Goal: Information Seeking & Learning: Find specific fact

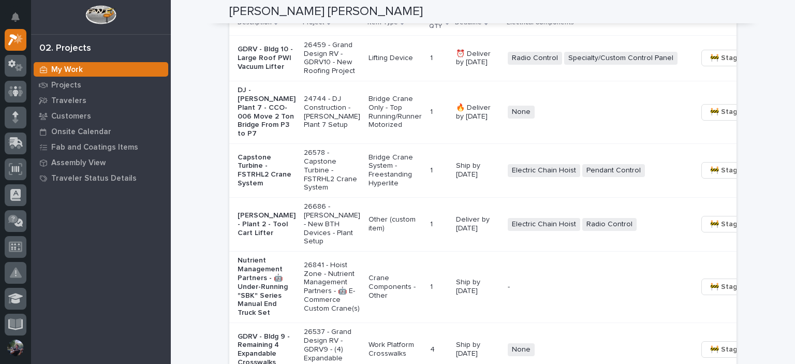
scroll to position [724, 0]
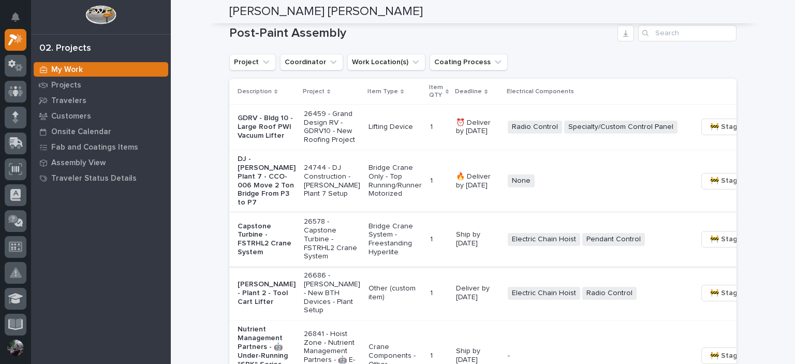
click at [710, 245] on span "🚧 Staging →" at bounding box center [731, 239] width 43 height 12
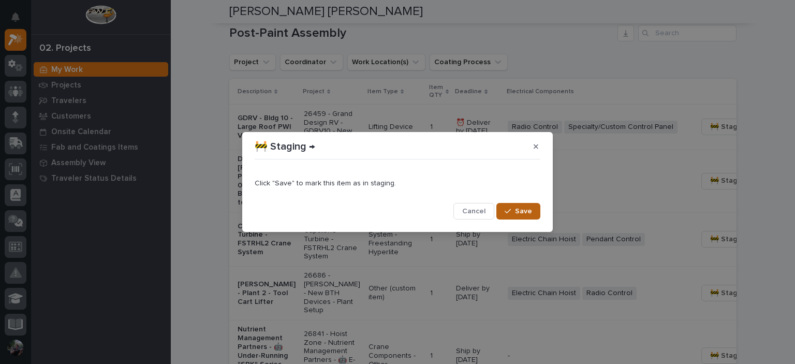
click at [531, 207] on span "Save" at bounding box center [523, 210] width 17 height 9
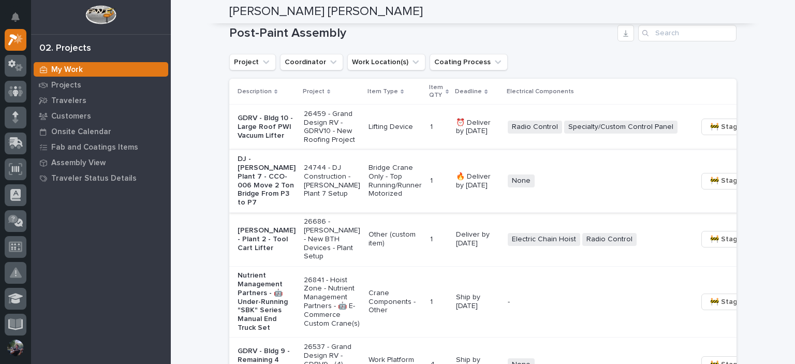
click at [710, 187] on span "🚧 Staging →" at bounding box center [731, 180] width 43 height 12
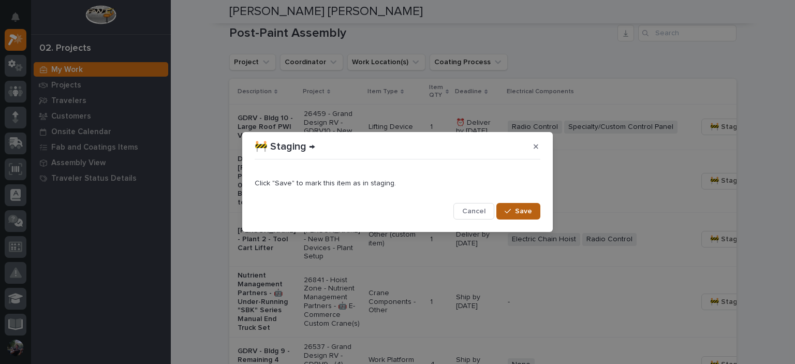
click at [517, 206] on button "Save" at bounding box center [518, 211] width 44 height 17
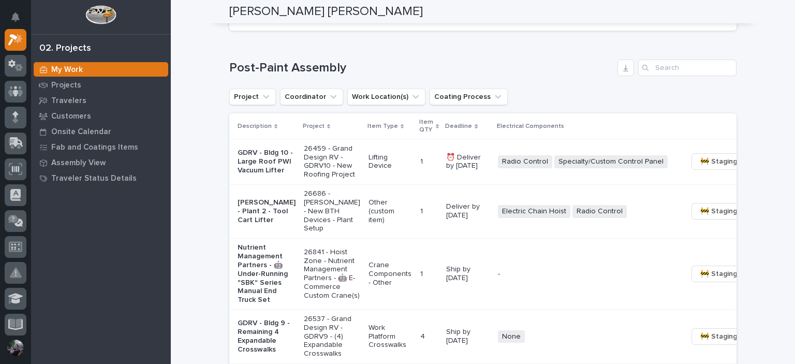
scroll to position [655, 0]
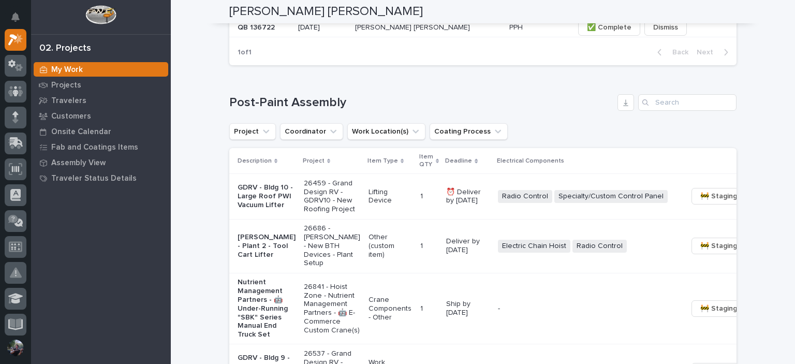
click at [233, 200] on td "GDRV - Bldg 10 - Large Roof PWI Vacuum Lifter" at bounding box center [264, 196] width 70 height 45
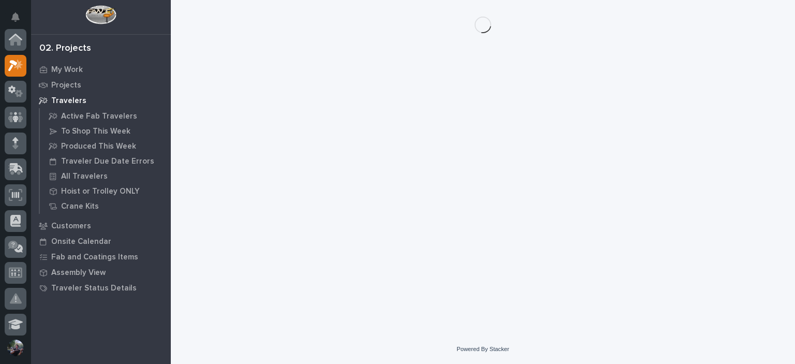
scroll to position [26, 0]
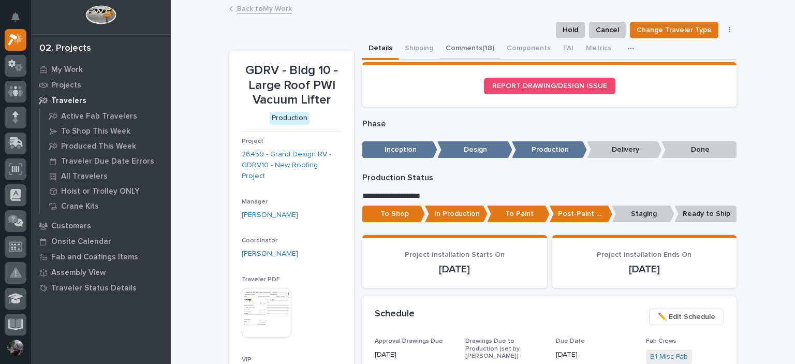
click at [475, 46] on button "Comments (18)" at bounding box center [469, 49] width 61 height 22
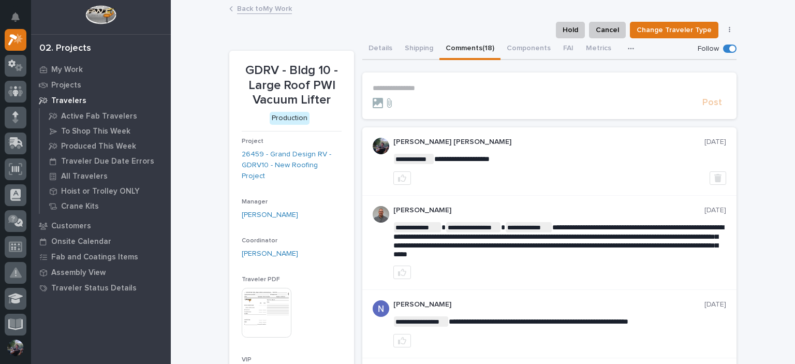
click at [263, 10] on link "Back to My Work" at bounding box center [264, 8] width 55 height 12
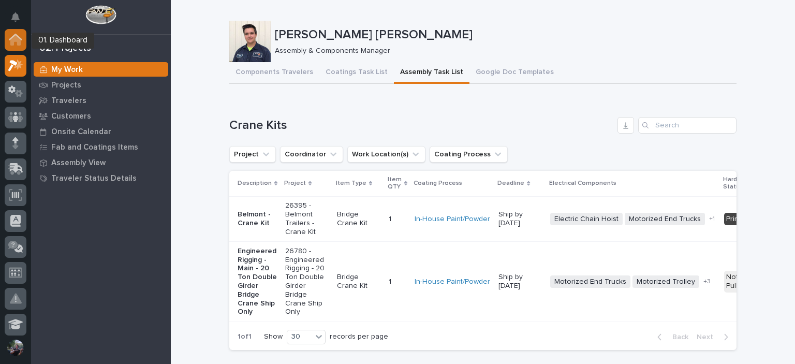
click at [13, 39] on icon at bounding box center [15, 40] width 10 height 10
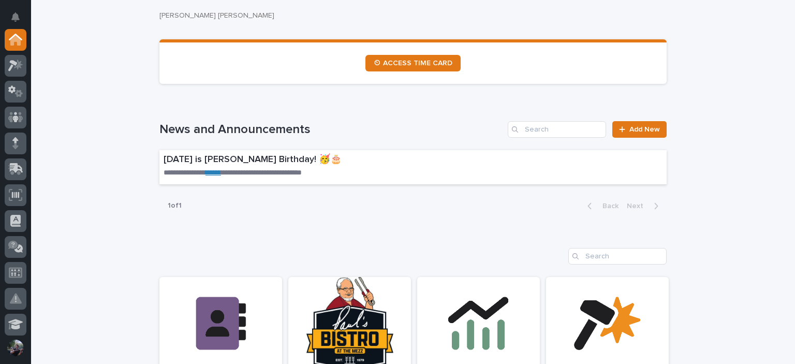
scroll to position [621, 0]
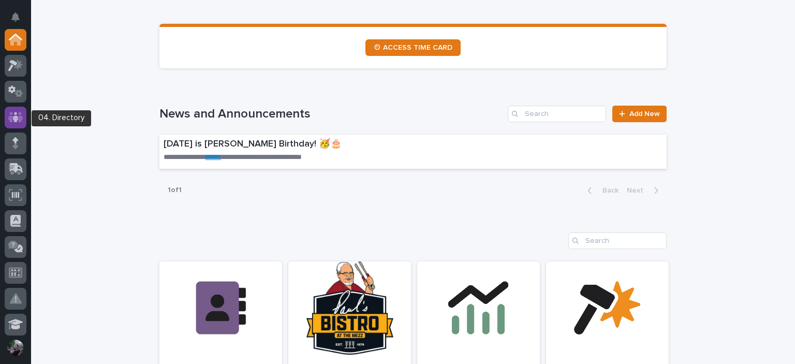
click at [20, 117] on icon at bounding box center [15, 117] width 15 height 10
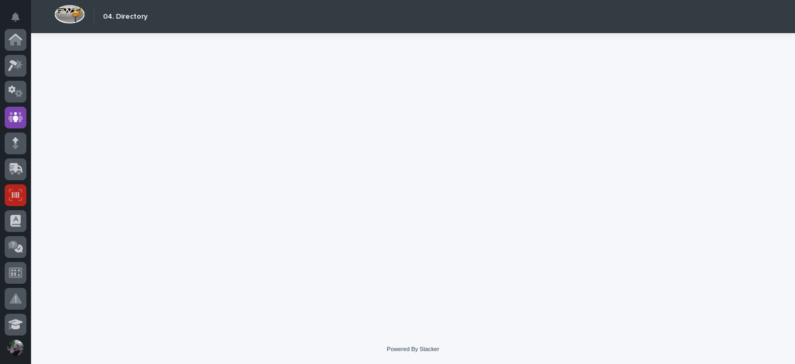
scroll to position [78, 0]
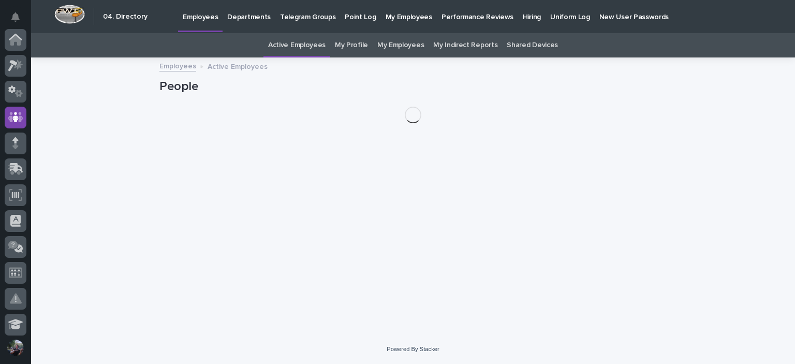
scroll to position [78, 0]
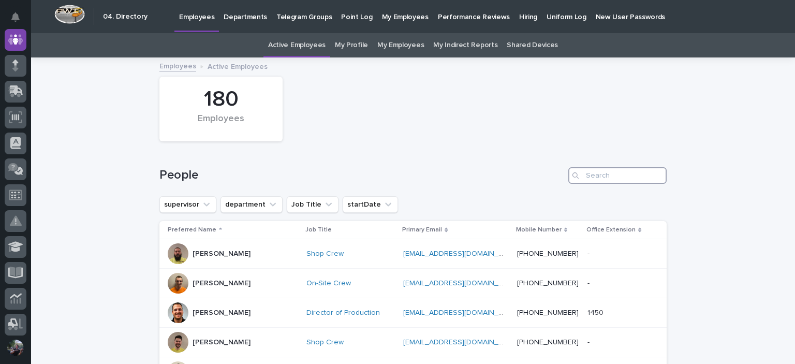
click at [583, 175] on input "Search" at bounding box center [617, 175] width 98 height 17
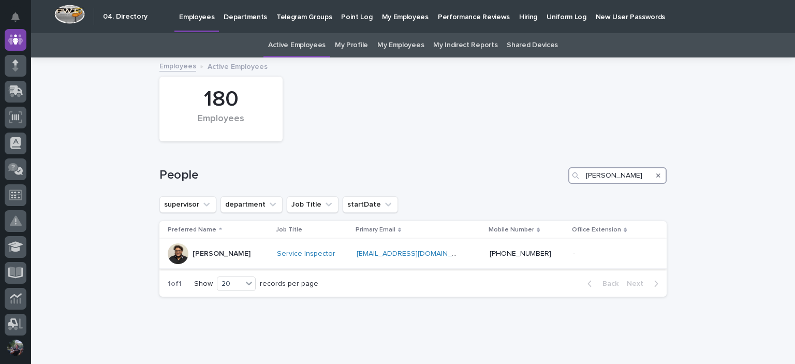
type input "hector"
click at [348, 259] on div "Service Inspector" at bounding box center [312, 253] width 71 height 17
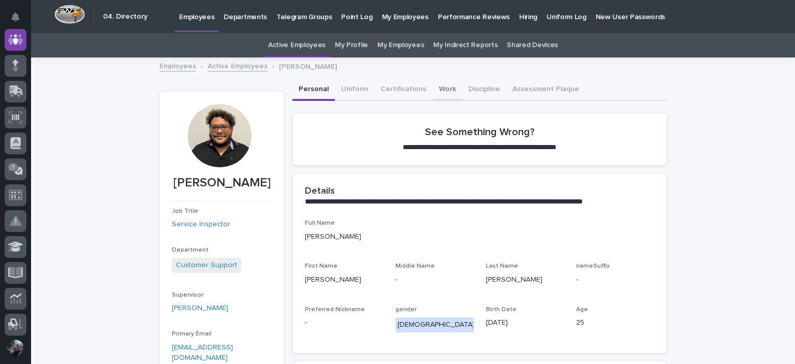
click at [445, 90] on button "Work" at bounding box center [446, 90] width 29 height 22
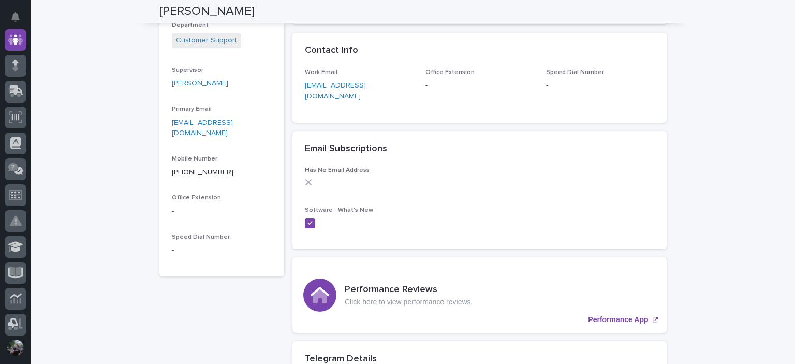
scroll to position [241, 0]
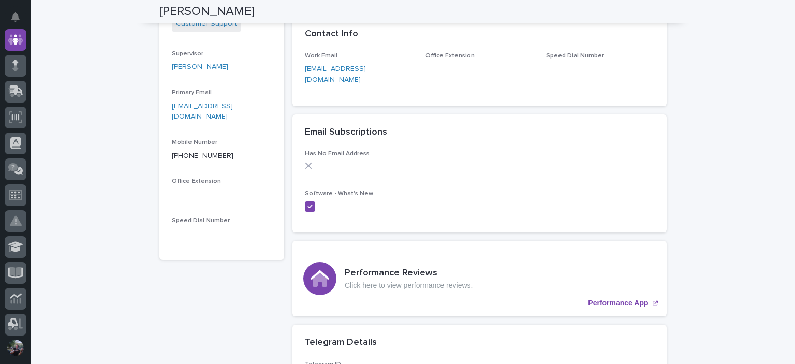
click at [305, 201] on div at bounding box center [310, 206] width 10 height 10
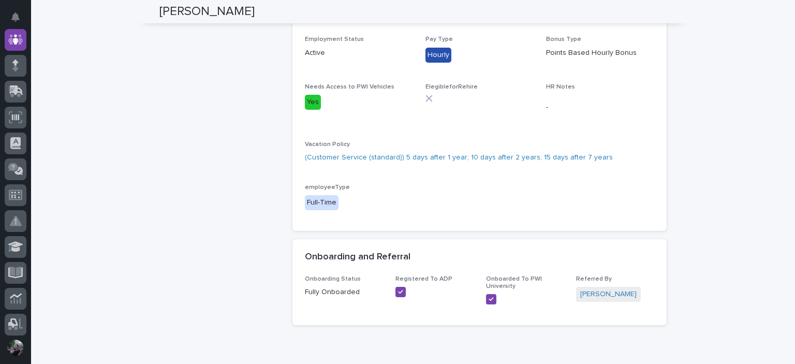
scroll to position [833, 0]
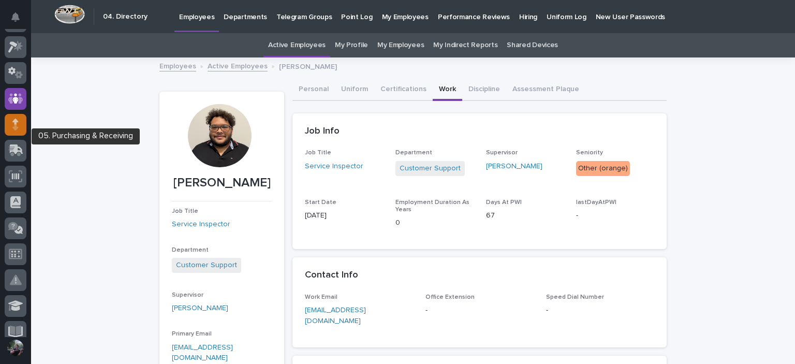
scroll to position [0, 0]
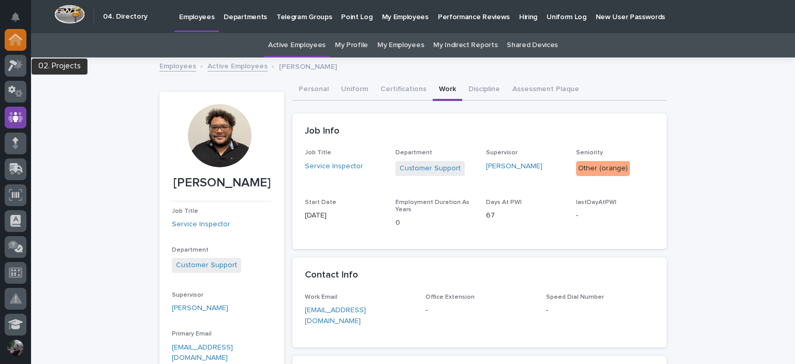
click at [18, 45] on div at bounding box center [16, 40] width 22 height 22
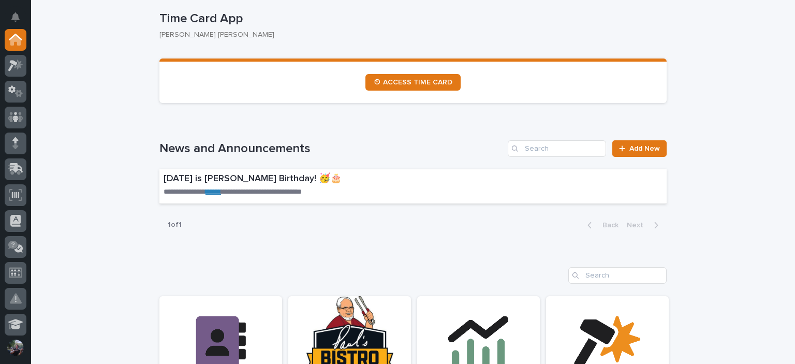
scroll to position [758, 0]
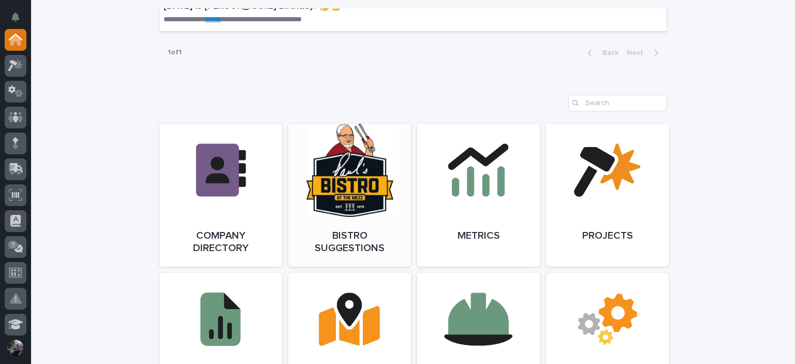
click at [310, 204] on link "Open Link" at bounding box center [349, 195] width 123 height 143
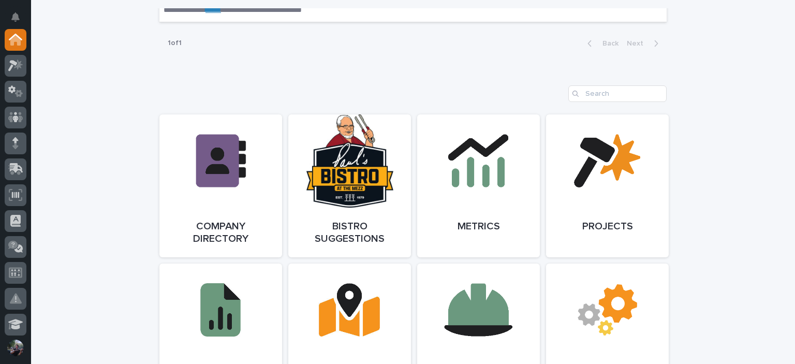
scroll to position [690, 0]
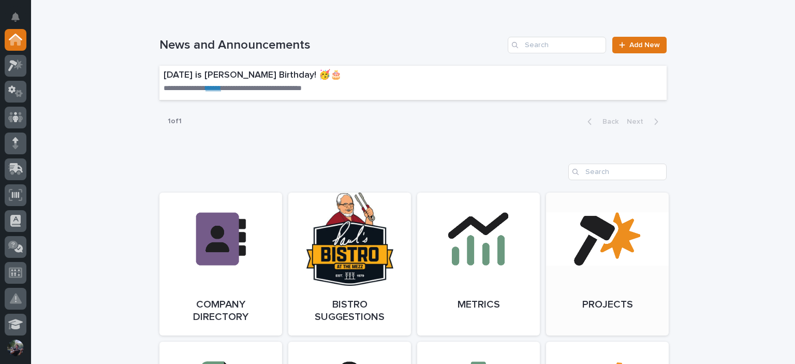
click at [591, 267] on link "Open Link" at bounding box center [607, 263] width 123 height 143
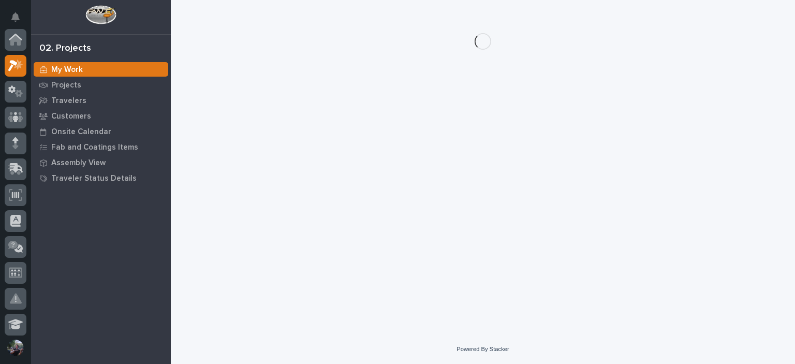
scroll to position [26, 0]
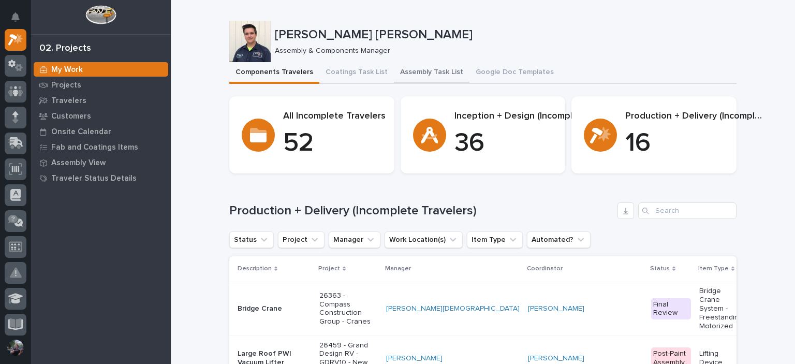
click at [408, 63] on button "Assembly Task List" at bounding box center [432, 73] width 76 height 22
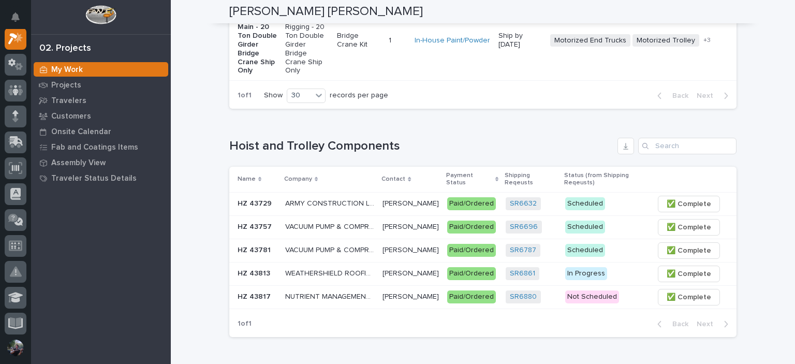
scroll to position [69, 0]
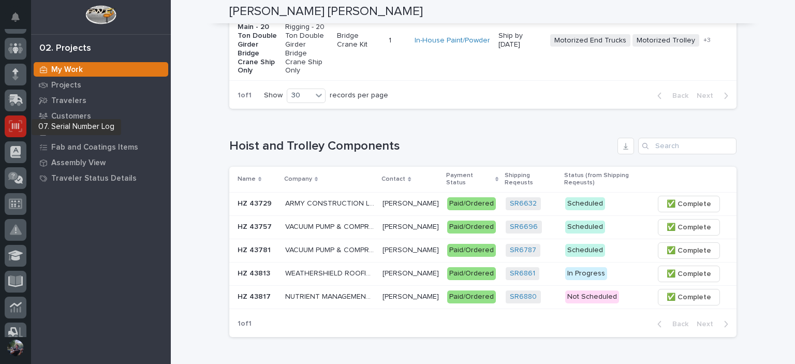
click at [10, 127] on icon at bounding box center [15, 126] width 13 height 12
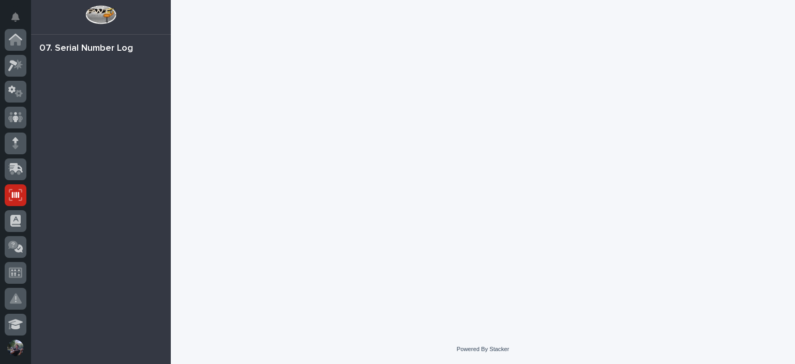
scroll to position [155, 0]
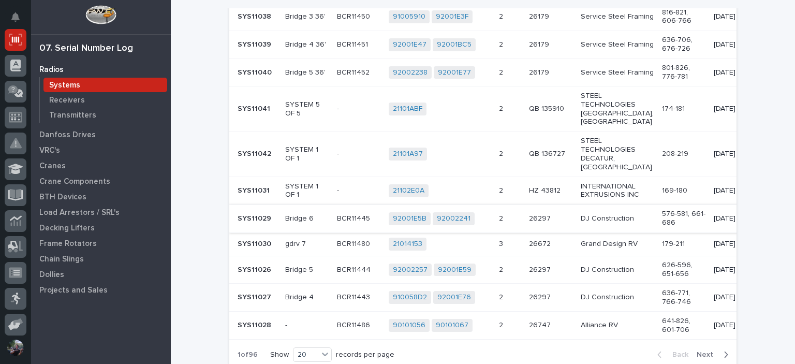
scroll to position [517, 0]
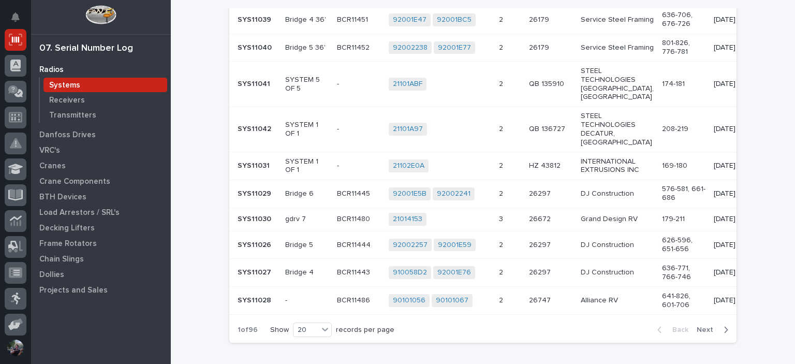
click at [704, 331] on span "Next" at bounding box center [707, 329] width 23 height 9
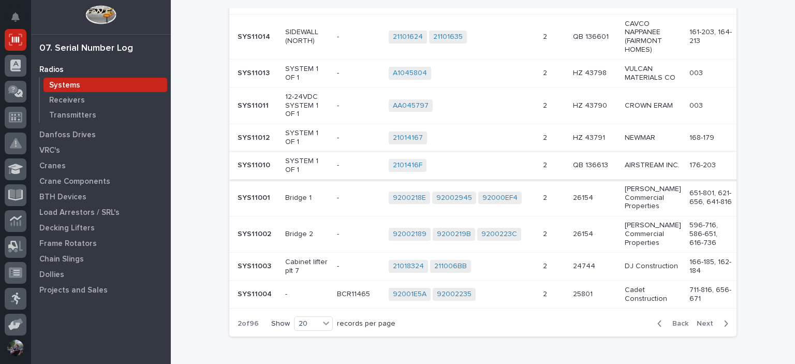
scroll to position [483, 0]
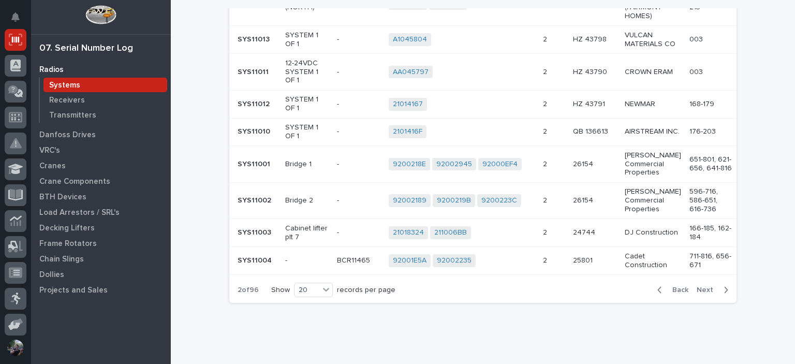
click at [708, 294] on span "Next" at bounding box center [707, 289] width 23 height 9
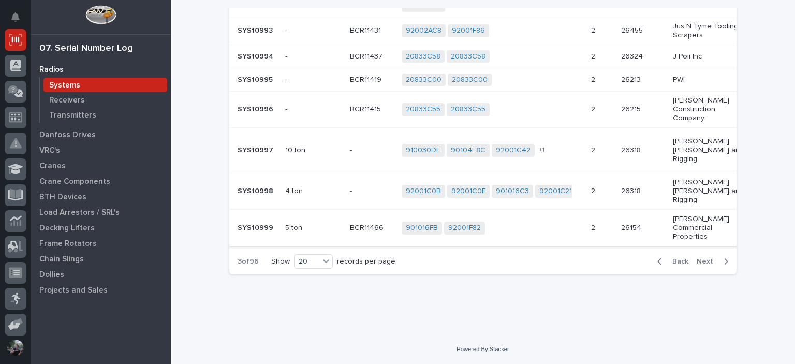
scroll to position [569, 0]
click at [710, 259] on span "Next" at bounding box center [707, 261] width 23 height 9
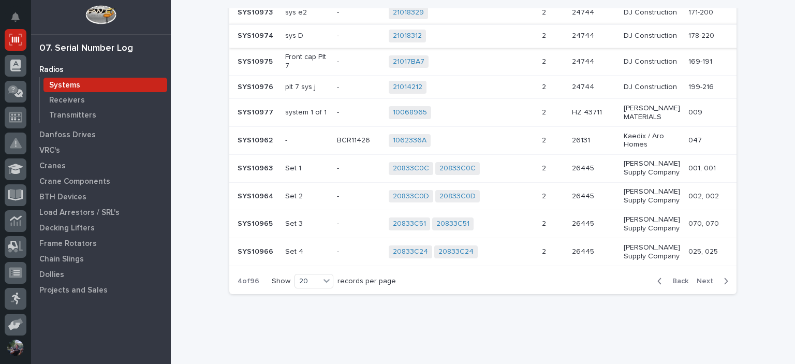
scroll to position [509, 0]
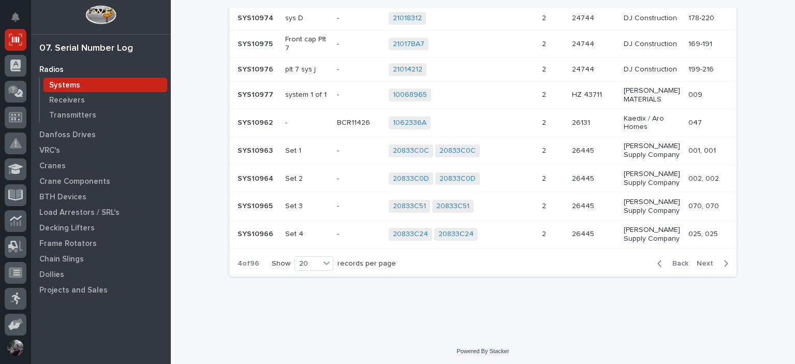
click at [705, 268] on span "Next" at bounding box center [707, 263] width 23 height 9
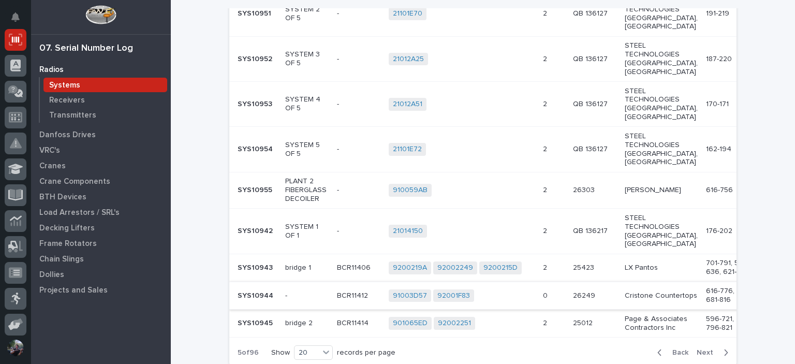
scroll to position [600, 0]
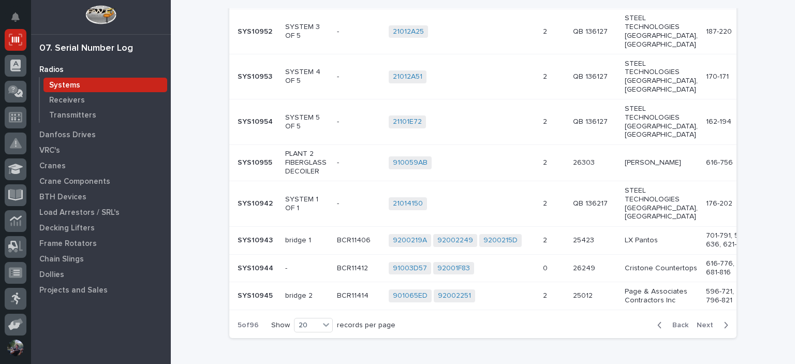
click at [697, 320] on span "Next" at bounding box center [707, 324] width 23 height 9
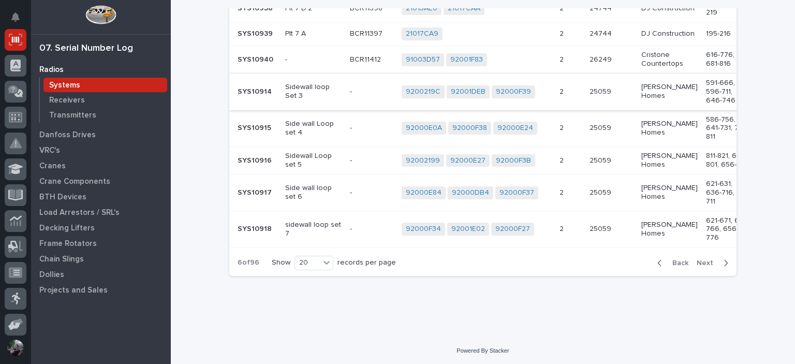
scroll to position [570, 0]
click at [704, 257] on span "Next" at bounding box center [707, 261] width 23 height 9
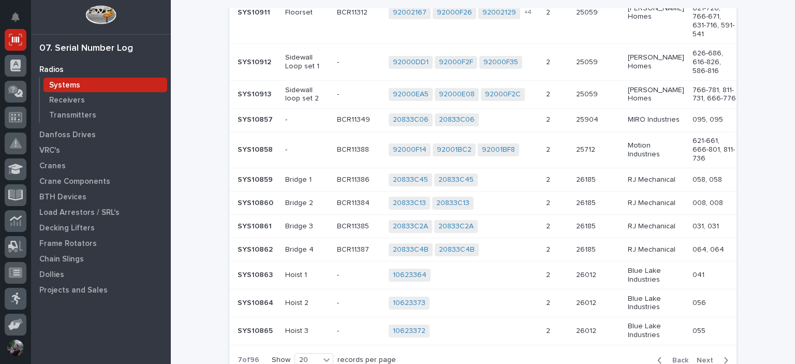
scroll to position [535, 0]
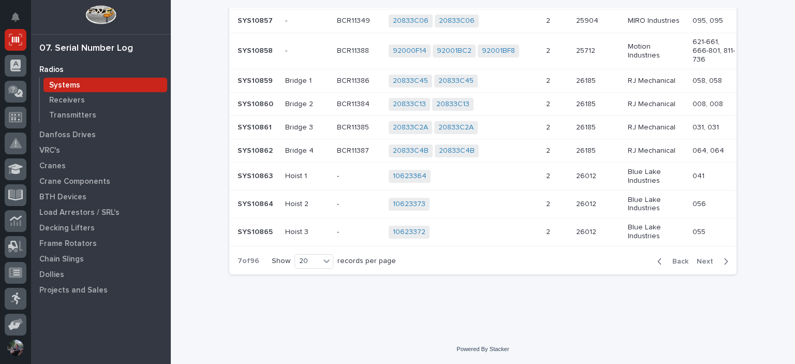
click at [667, 255] on div "Back Next" at bounding box center [692, 261] width 87 height 26
click at [672, 262] on span "Back" at bounding box center [677, 261] width 22 height 9
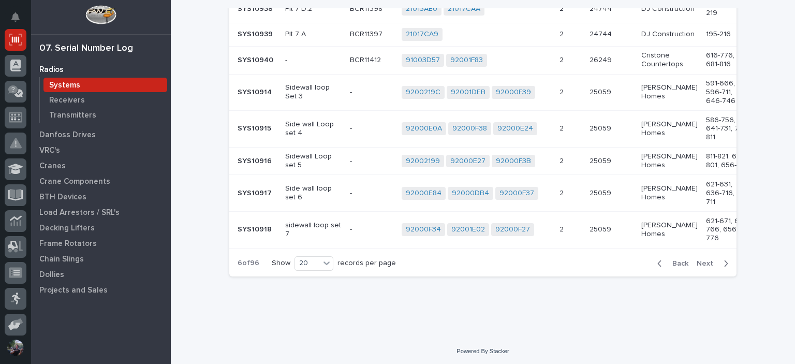
click at [677, 268] on span "Back" at bounding box center [677, 263] width 22 height 9
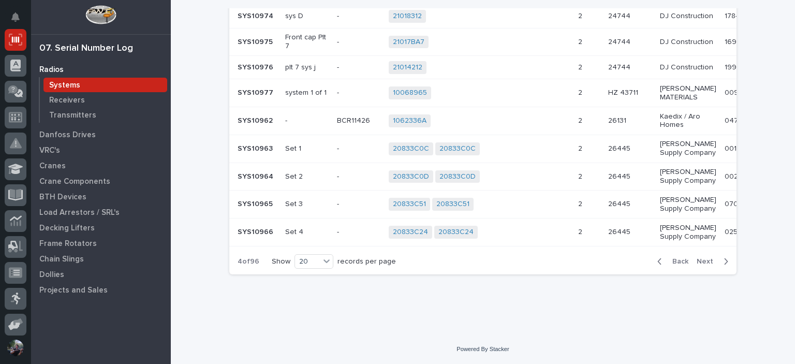
click at [669, 266] on span "Back" at bounding box center [677, 261] width 22 height 9
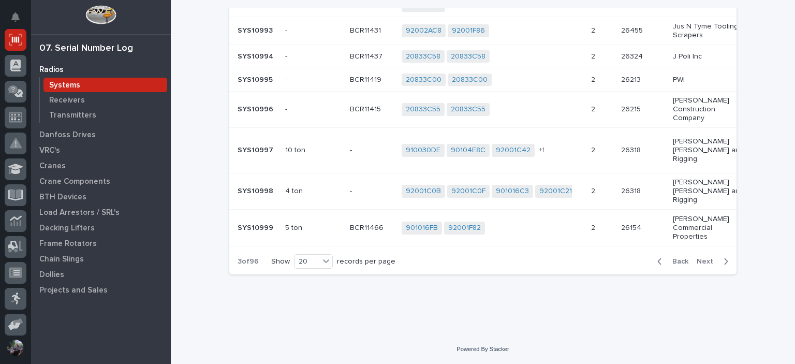
click at [677, 266] on span "Back" at bounding box center [677, 261] width 22 height 9
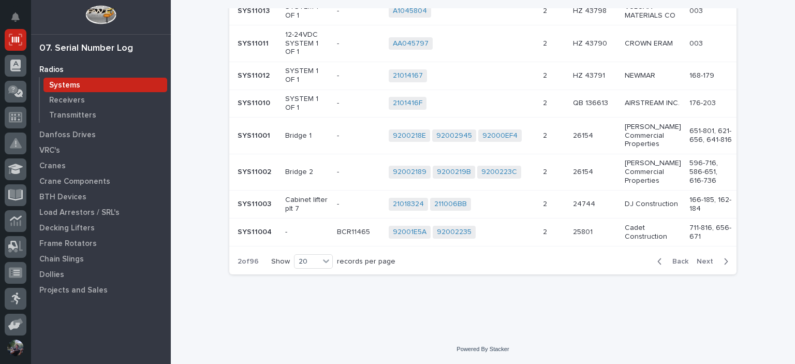
click at [671, 256] on div "Back Next" at bounding box center [692, 261] width 87 height 26
click at [671, 257] on span "Back" at bounding box center [677, 261] width 22 height 9
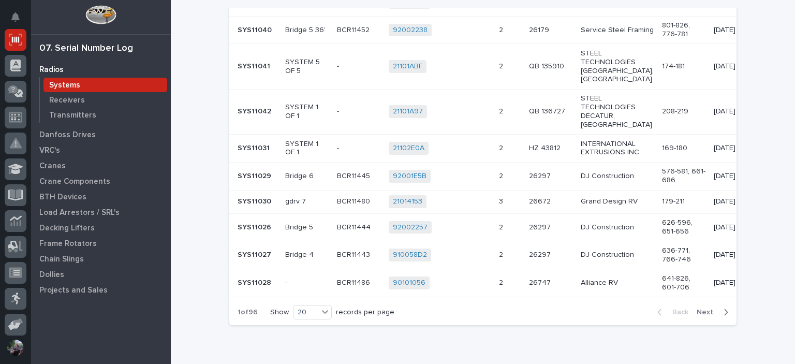
click at [671, 256] on p "636-771, 766-746" at bounding box center [683, 255] width 43 height 18
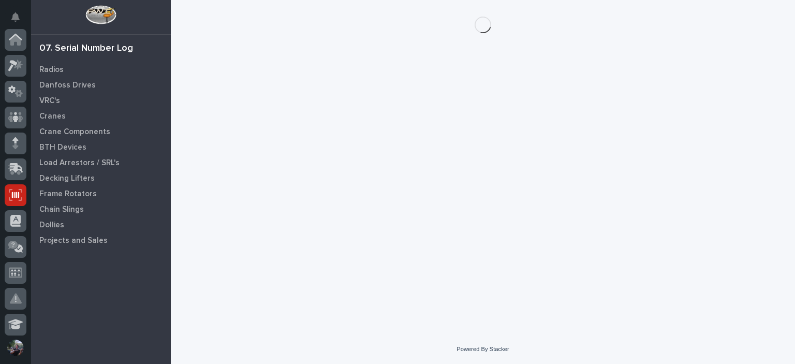
scroll to position [155, 0]
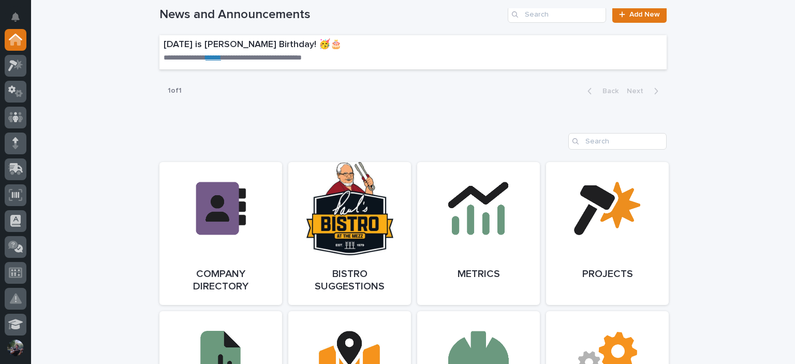
scroll to position [758, 0]
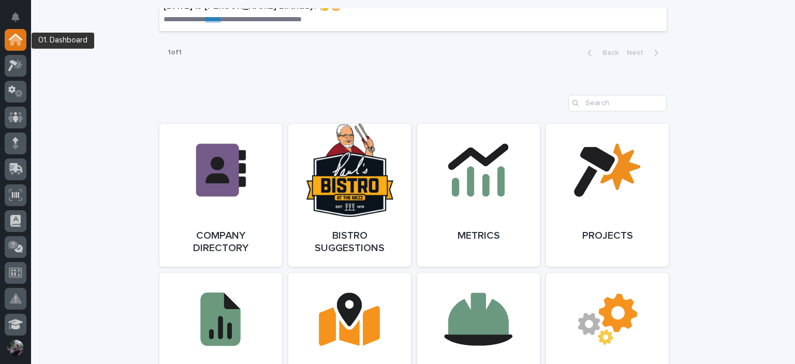
click at [5, 55] on div at bounding box center [16, 68] width 22 height 26
click at [6, 64] on div at bounding box center [16, 66] width 22 height 22
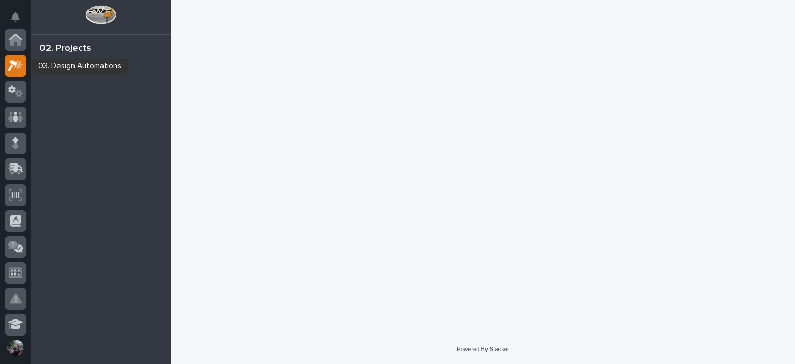
scroll to position [26, 0]
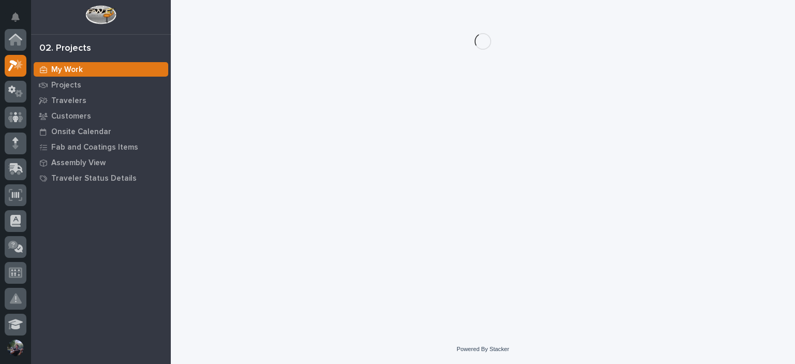
scroll to position [26, 0]
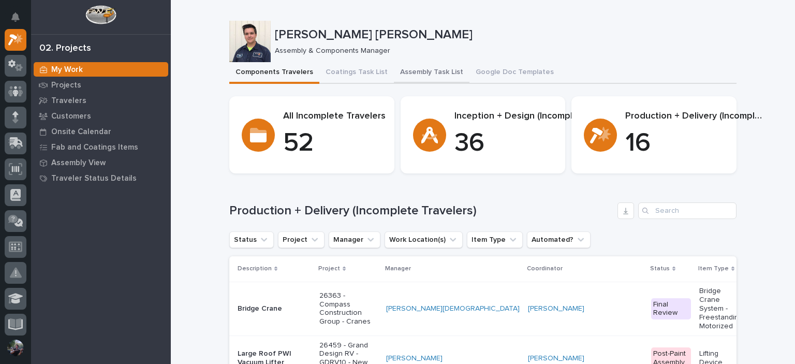
click at [402, 70] on button "Assembly Task List" at bounding box center [432, 73] width 76 height 22
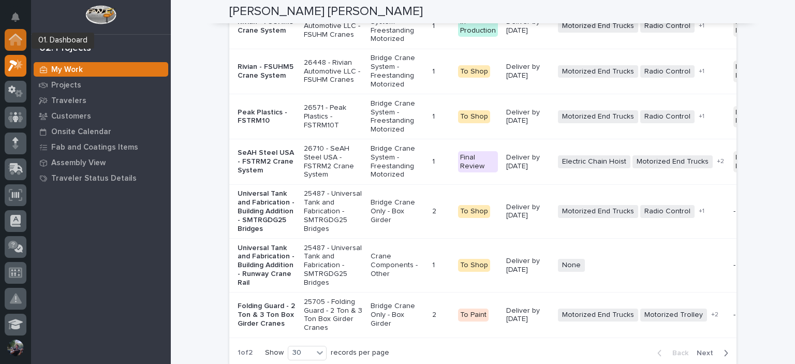
click at [12, 44] on icon at bounding box center [15, 40] width 10 height 10
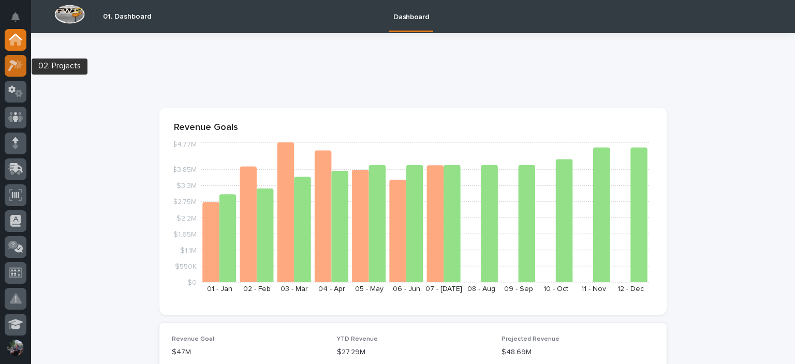
click at [14, 64] on icon at bounding box center [12, 65] width 9 height 11
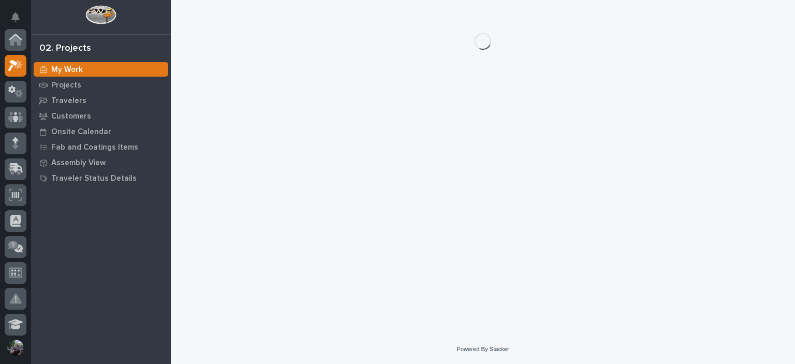
scroll to position [26, 0]
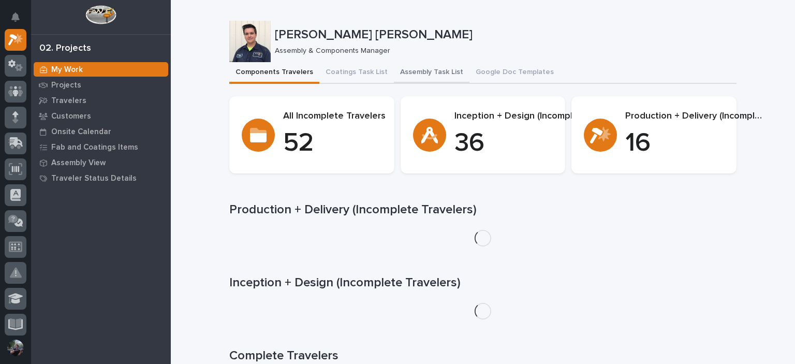
click at [407, 81] on button "Assembly Task List" at bounding box center [432, 73] width 76 height 22
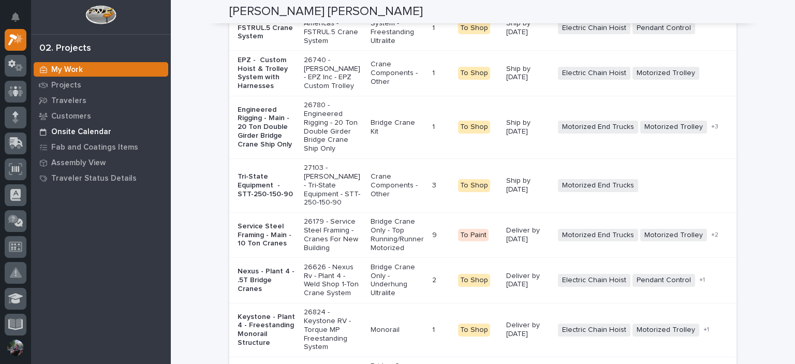
scroll to position [2140, 0]
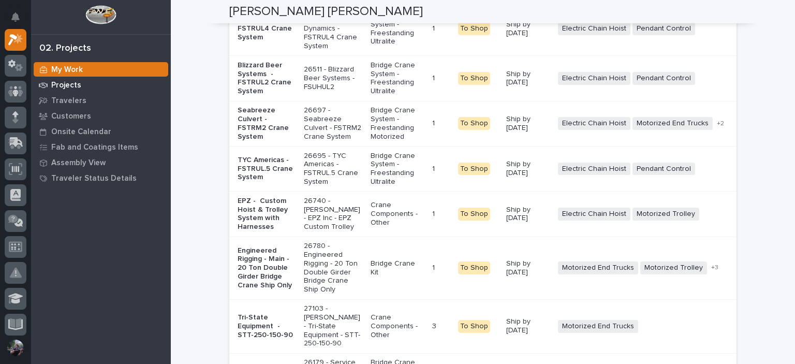
click at [57, 84] on p "Projects" at bounding box center [66, 85] width 30 height 9
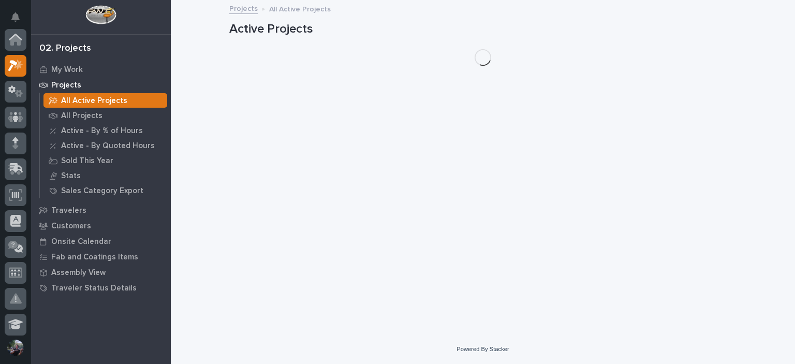
scroll to position [26, 0]
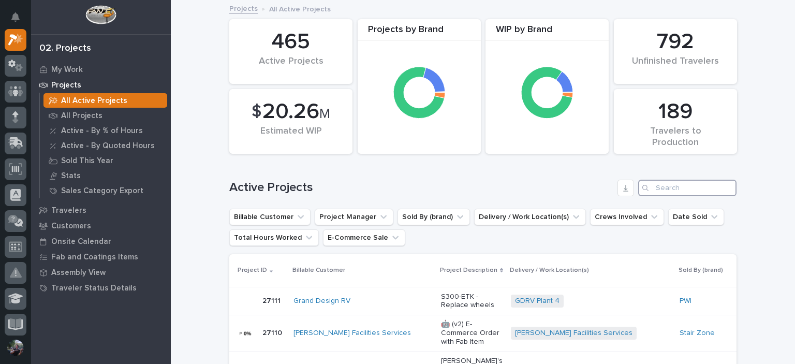
click at [669, 188] on input "Search" at bounding box center [687, 188] width 98 height 17
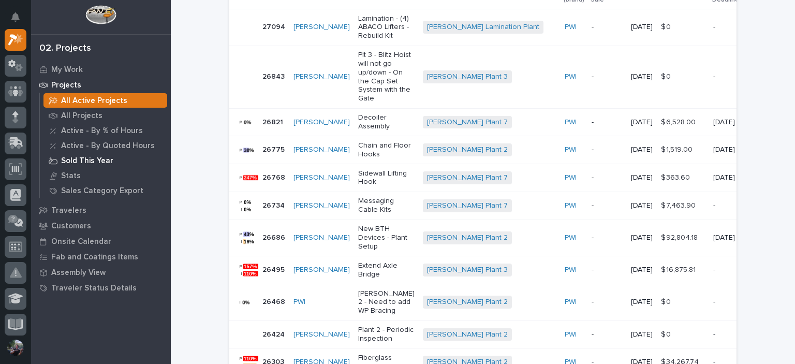
scroll to position [172, 0]
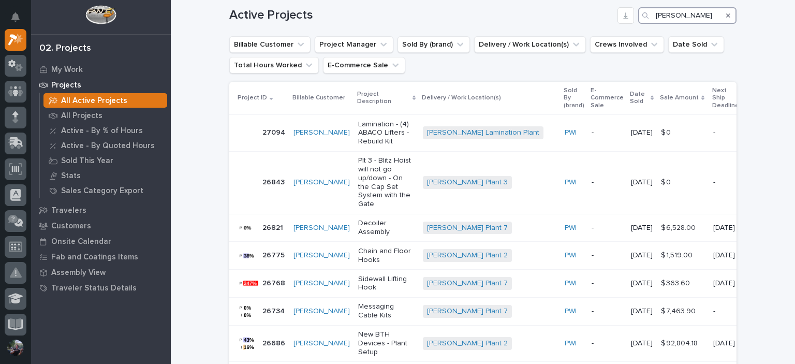
type input "brinkley"
click at [89, 101] on p "All Active Projects" at bounding box center [94, 100] width 66 height 9
click at [64, 63] on div "My Work" at bounding box center [101, 69] width 135 height 14
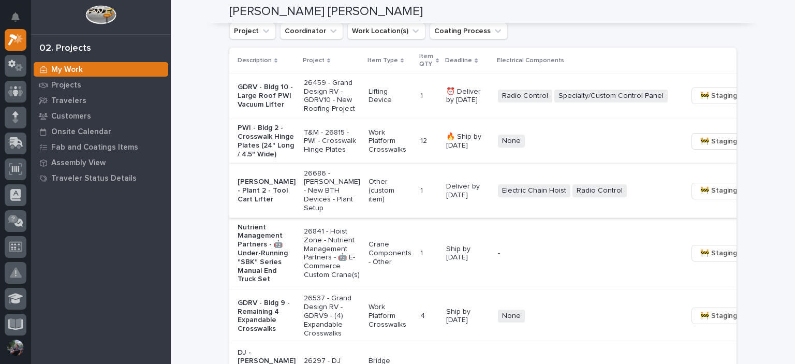
scroll to position [758, 0]
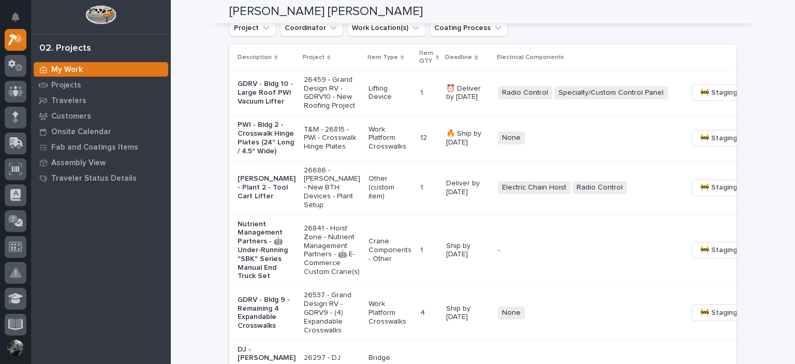
click at [264, 200] on p "Brinkley - Plant 2 - Tool Cart Lifter" at bounding box center [266, 187] width 58 height 26
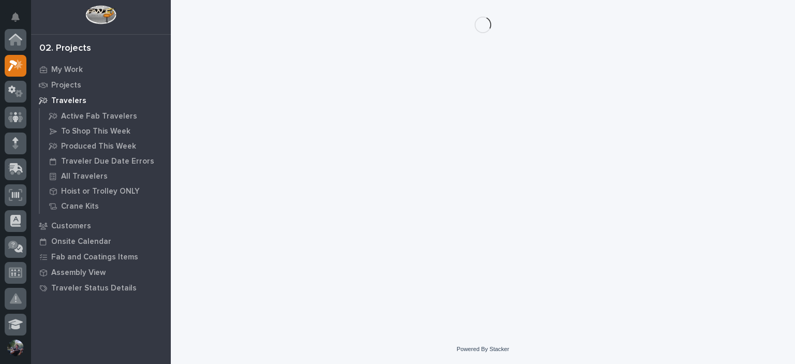
scroll to position [26, 0]
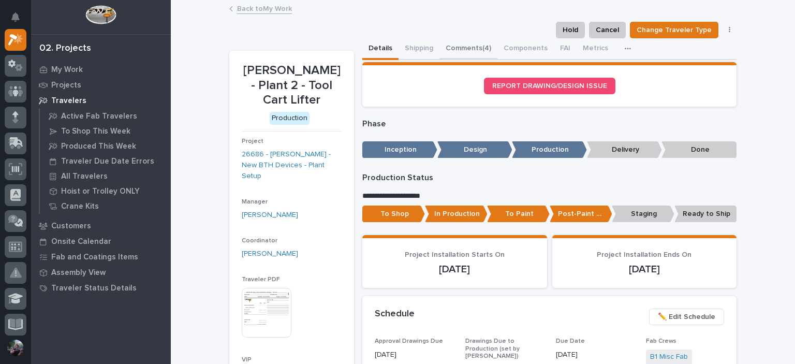
click at [485, 41] on button "Comments (4)" at bounding box center [468, 49] width 58 height 22
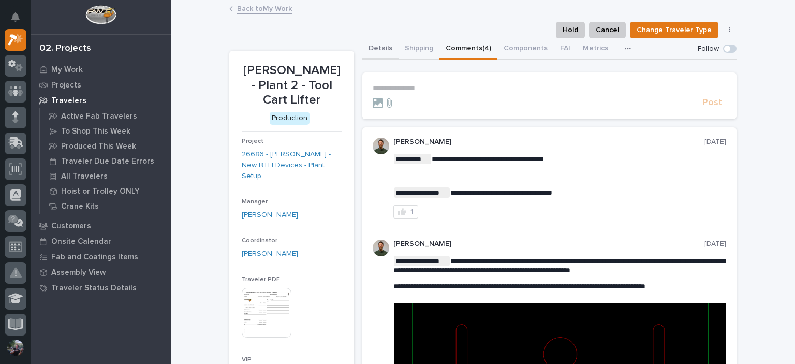
click at [367, 52] on button "Details" at bounding box center [380, 49] width 36 height 22
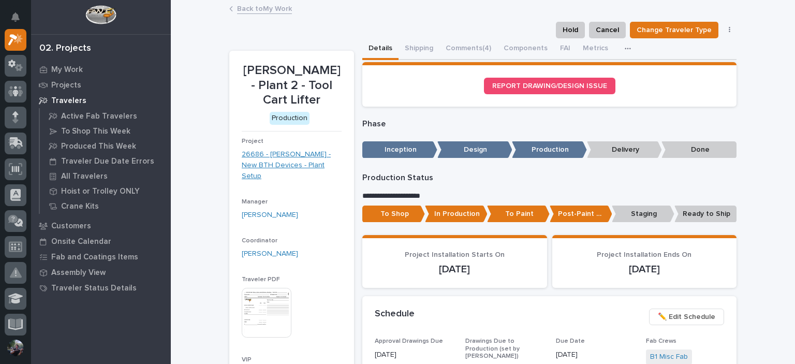
click at [275, 149] on link "26686 - Brinkley RV - New BTH Devices - Plant Setup" at bounding box center [292, 165] width 100 height 32
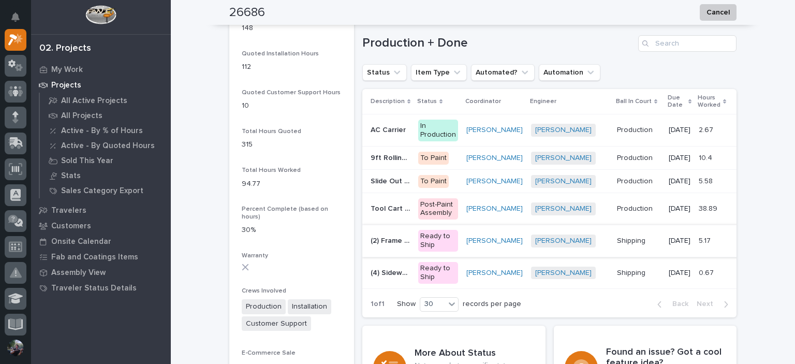
scroll to position [724, 0]
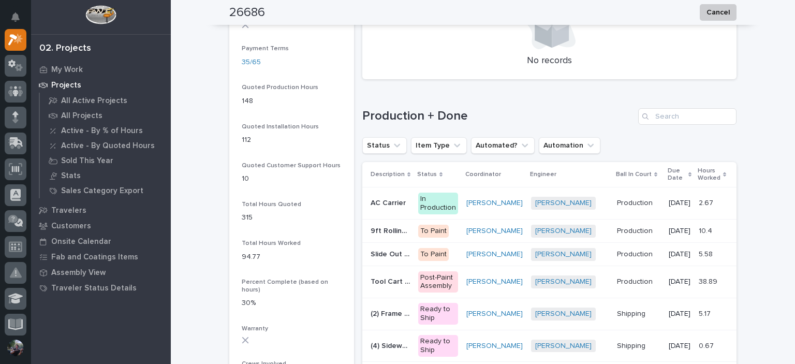
click at [395, 207] on p "AC Carrier" at bounding box center [388, 202] width 37 height 11
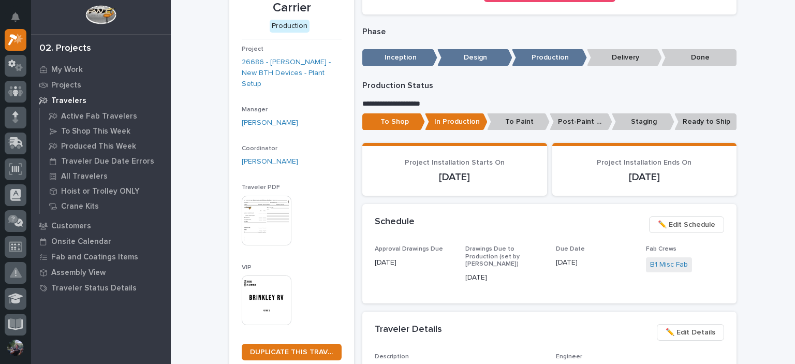
scroll to position [172, 0]
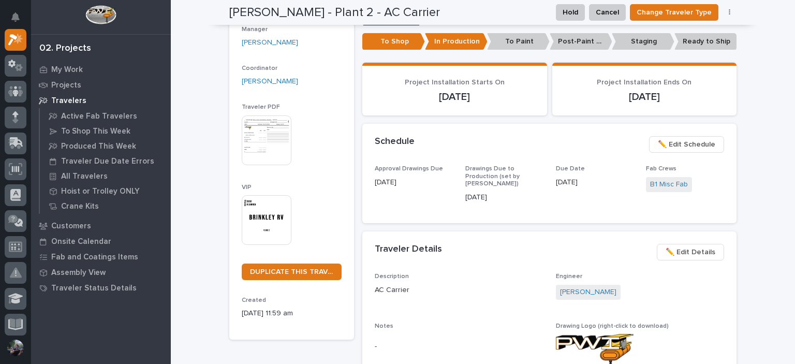
drag, startPoint x: 551, startPoint y: 183, endPoint x: 613, endPoint y: 190, distance: 61.4
click at [613, 190] on div "Due Date 09/02/2025" at bounding box center [595, 180] width 78 height 31
drag, startPoint x: 568, startPoint y: 187, endPoint x: 600, endPoint y: 186, distance: 32.6
click at [600, 186] on div "Approval Drawings Due 09/04/2025 Drawings Due to Production (set by Adam) 08/18…" at bounding box center [549, 188] width 349 height 46
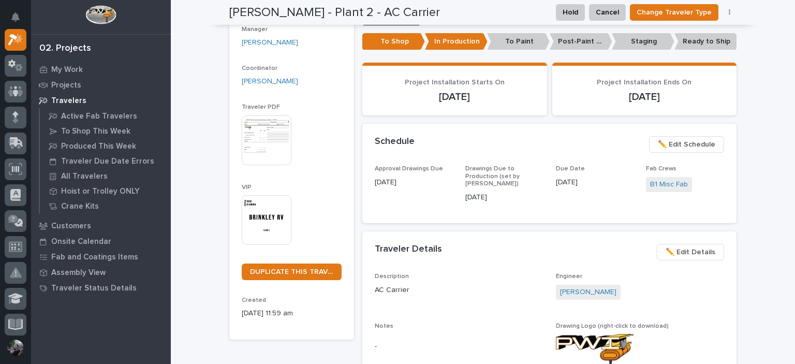
click at [600, 186] on p "09/02/2025" at bounding box center [595, 182] width 78 height 11
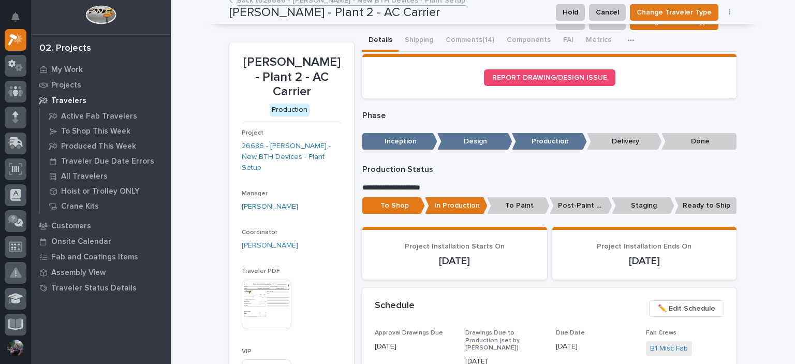
scroll to position [0, 0]
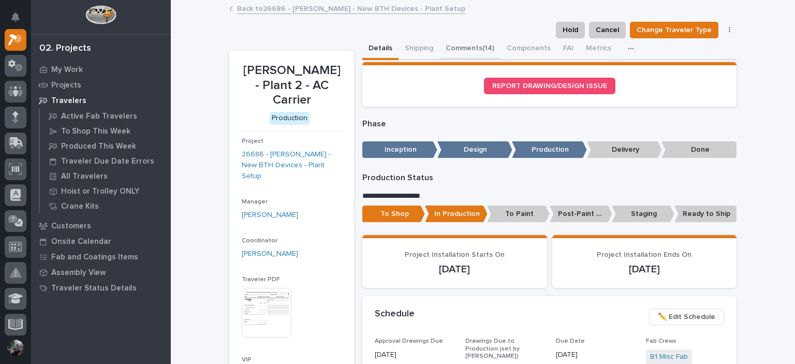
click at [465, 46] on button "Comments (14)" at bounding box center [469, 49] width 61 height 22
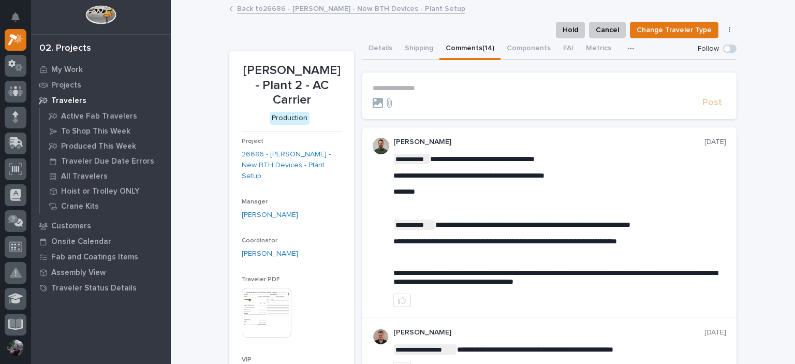
click at [431, 88] on p "**********" at bounding box center [548, 88] width 353 height 9
drag, startPoint x: 391, startPoint y: 241, endPoint x: 679, endPoint y: 247, distance: 288.2
click at [679, 247] on div "**********" at bounding box center [559, 220] width 333 height 132
drag, startPoint x: 686, startPoint y: 244, endPoint x: 365, endPoint y: 244, distance: 320.7
click at [365, 244] on div "**********" at bounding box center [549, 222] width 374 height 190
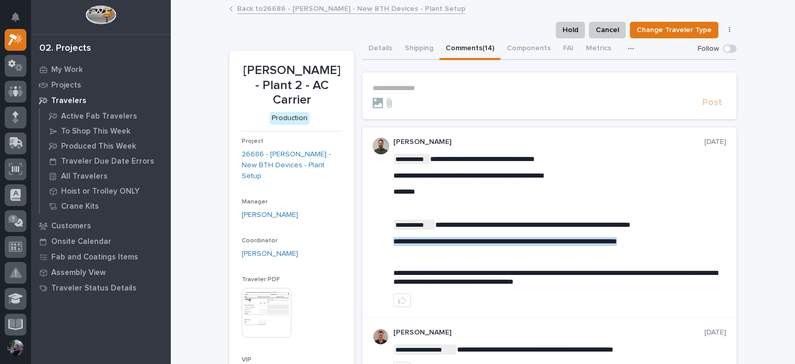
copy span "**********"
click at [12, 319] on icon at bounding box center [16, 323] width 12 height 10
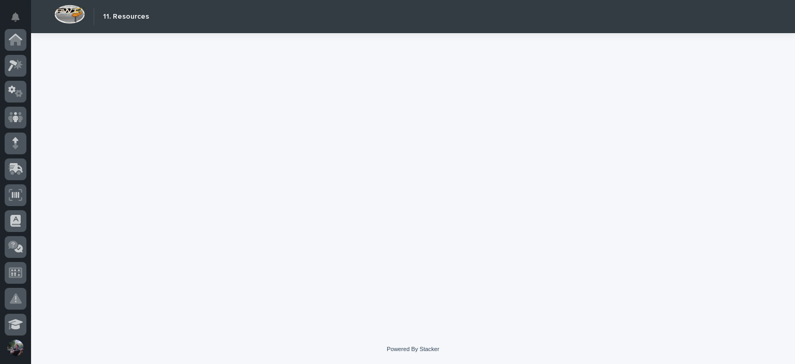
scroll to position [287, 0]
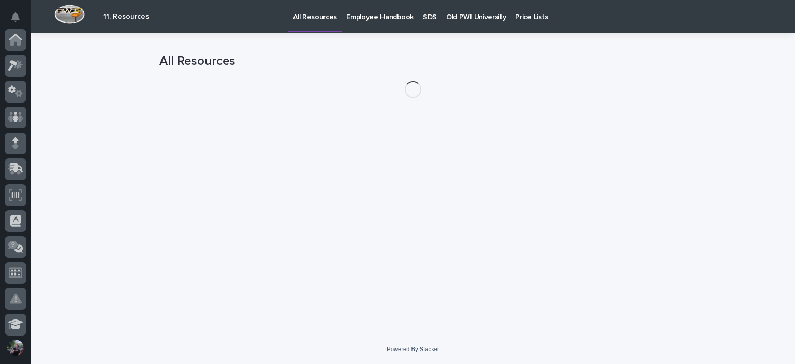
scroll to position [287, 0]
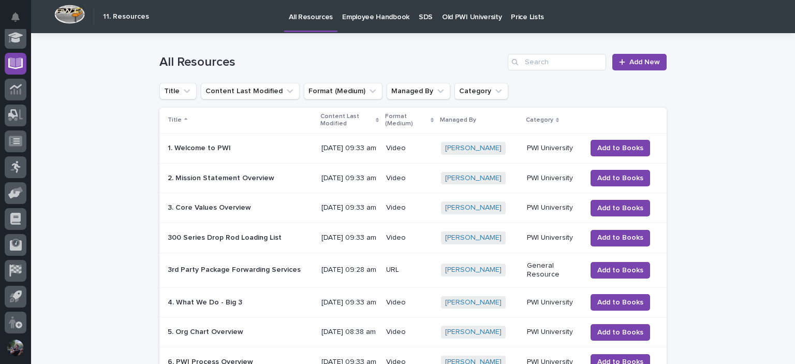
click at [451, 13] on p "Old PWI University" at bounding box center [471, 11] width 59 height 22
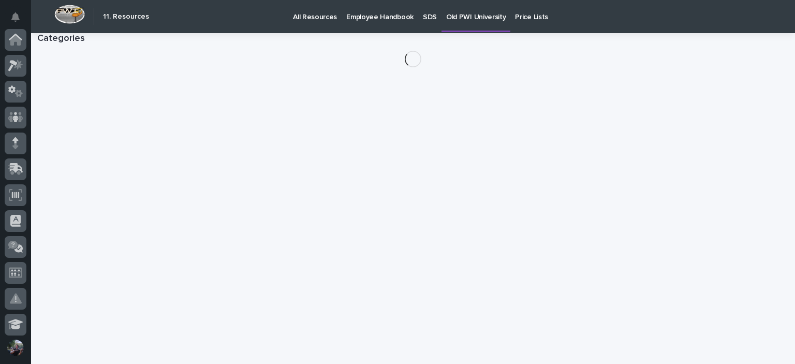
scroll to position [287, 0]
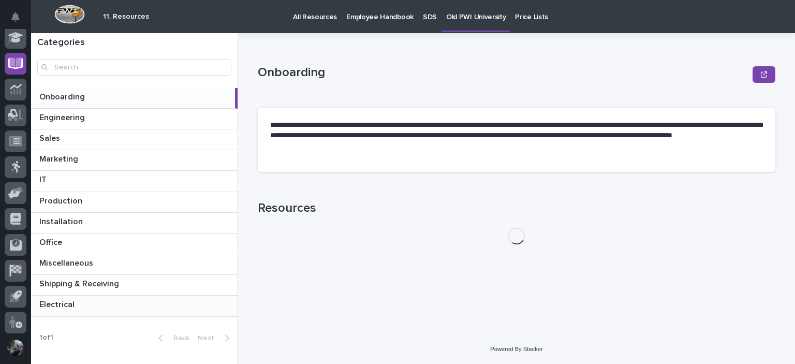
click at [107, 305] on p at bounding box center [136, 305] width 194 height 10
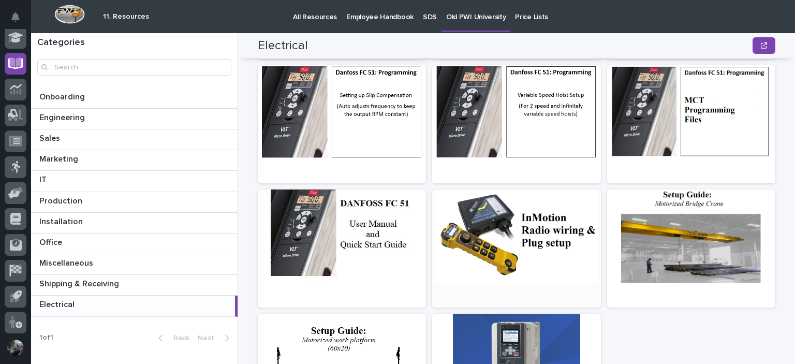
scroll to position [372, 0]
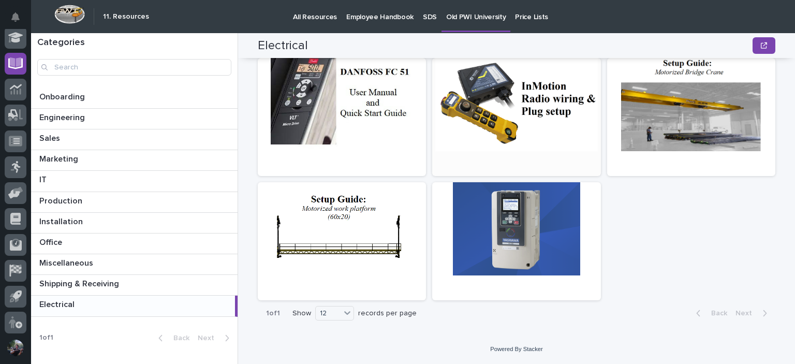
click at [533, 130] on div at bounding box center [516, 104] width 168 height 93
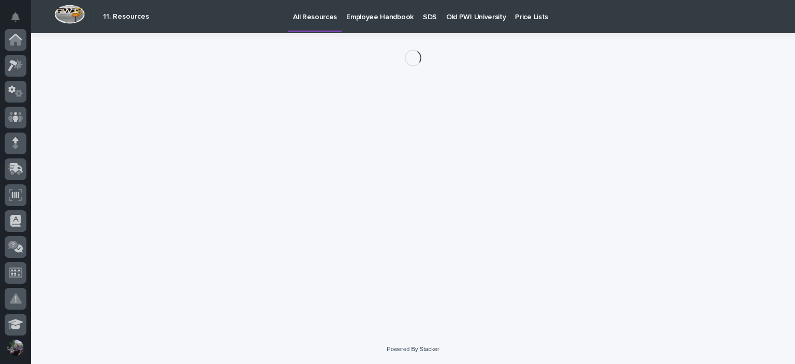
scroll to position [287, 0]
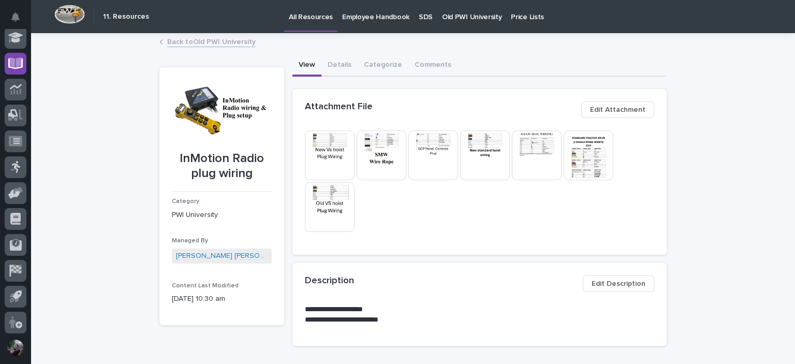
click at [591, 150] on img at bounding box center [588, 155] width 50 height 50
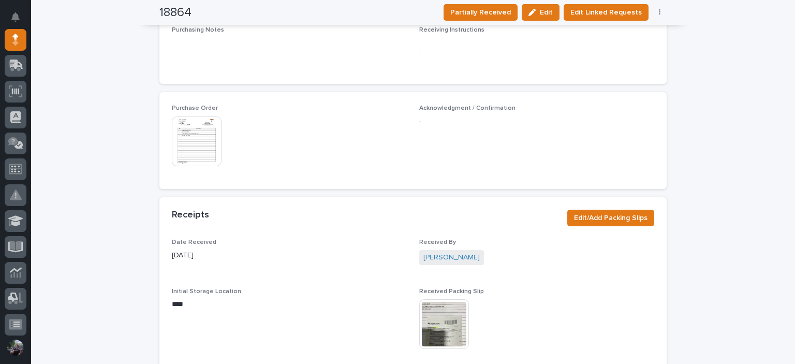
scroll to position [551, 0]
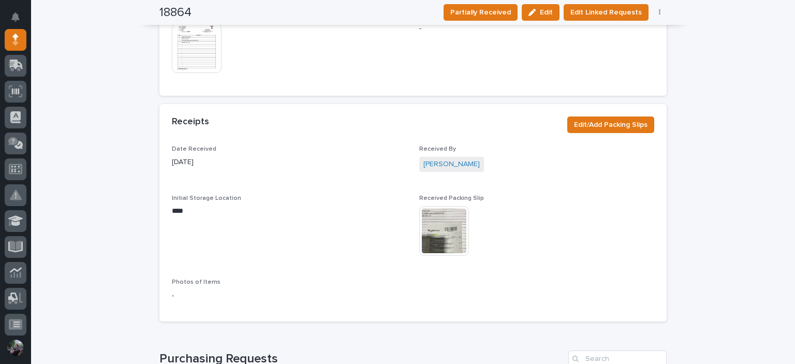
click at [203, 44] on img at bounding box center [197, 48] width 50 height 50
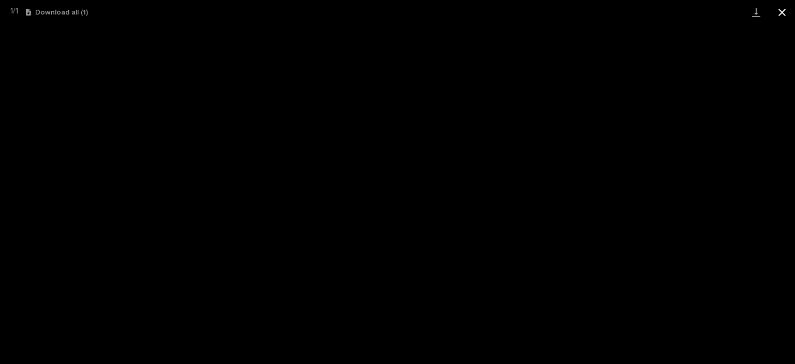
click at [781, 14] on button "Close gallery" at bounding box center [782, 12] width 26 height 24
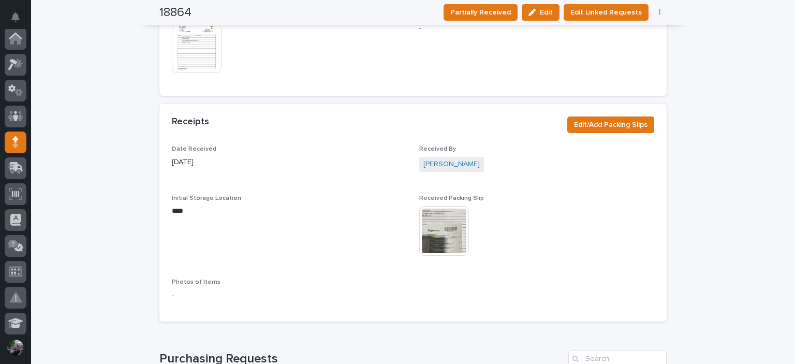
scroll to position [0, 0]
click at [19, 63] on icon at bounding box center [18, 64] width 9 height 10
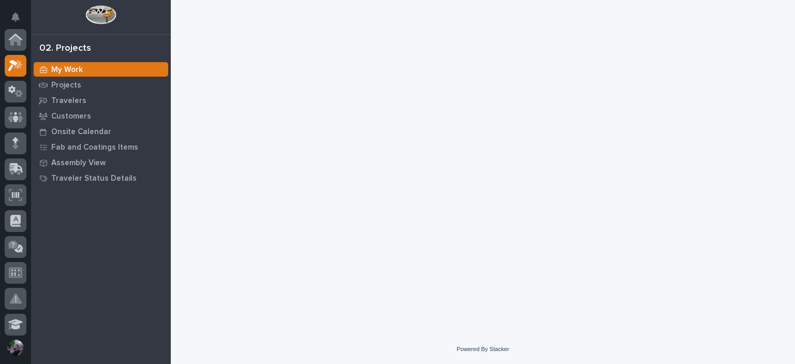
scroll to position [26, 0]
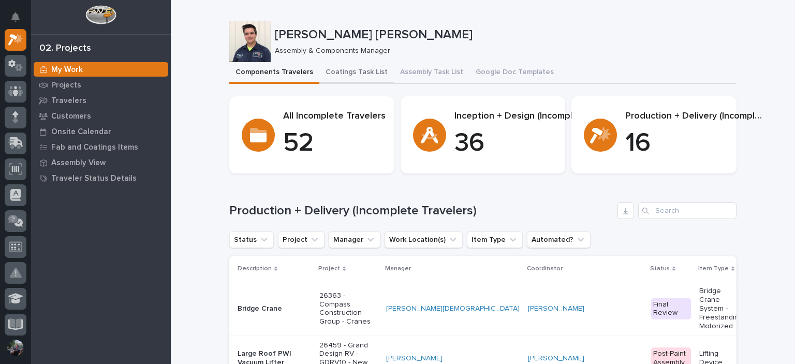
click at [351, 76] on button "Coatings Task List" at bounding box center [356, 73] width 74 height 22
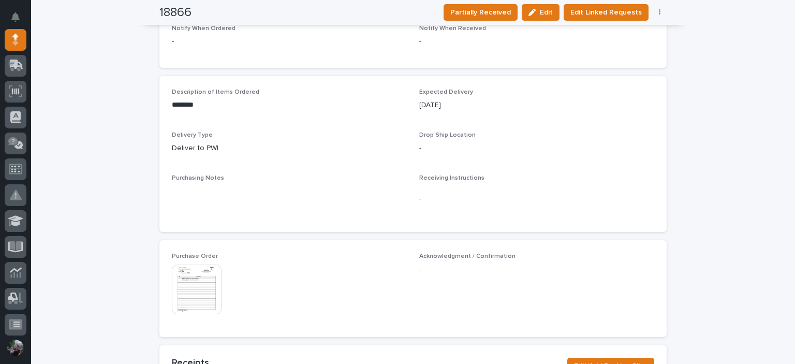
scroll to position [448, 0]
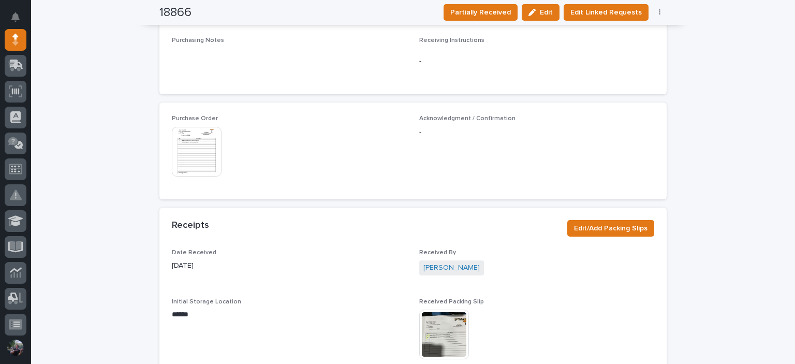
click at [191, 161] on img at bounding box center [197, 152] width 50 height 50
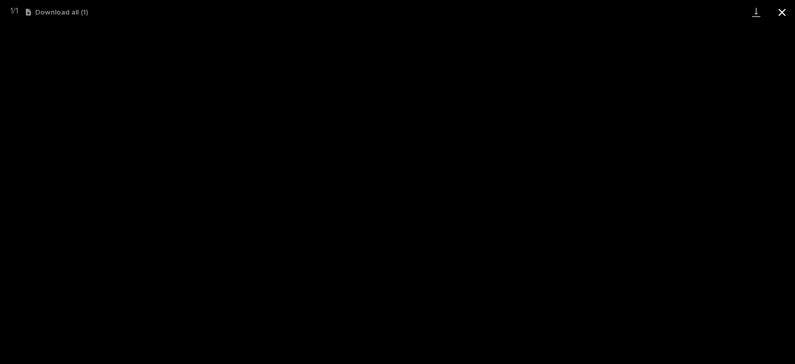
click at [782, 6] on button "Close gallery" at bounding box center [782, 12] width 26 height 24
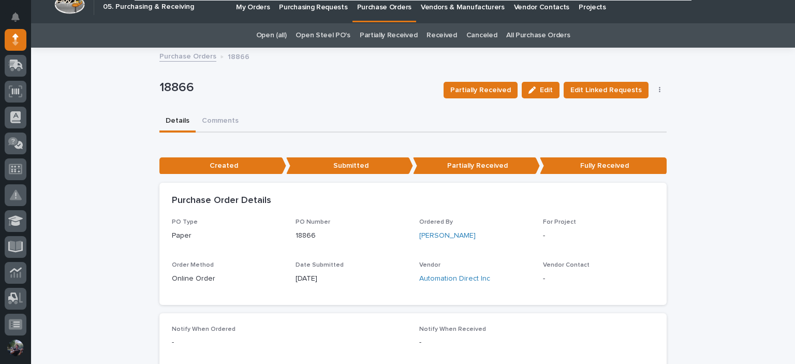
scroll to position [0, 0]
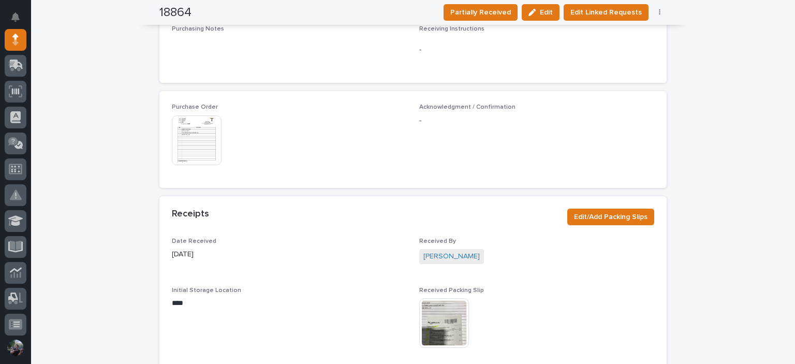
scroll to position [470, 0]
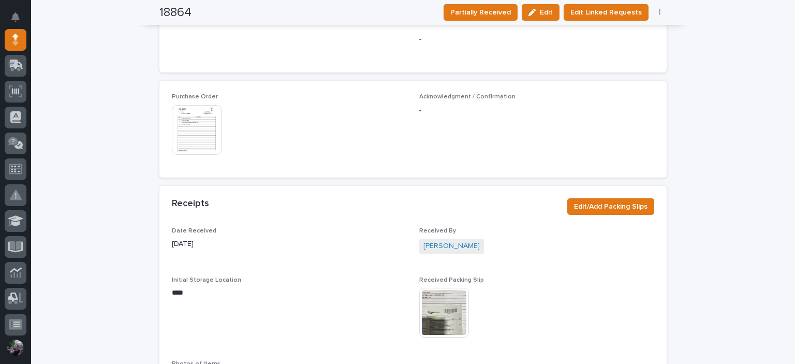
click at [204, 145] on img at bounding box center [197, 130] width 50 height 50
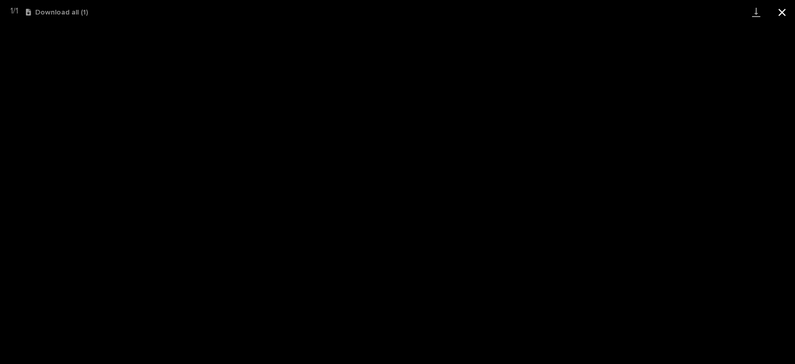
click at [782, 18] on button "Close gallery" at bounding box center [782, 12] width 26 height 24
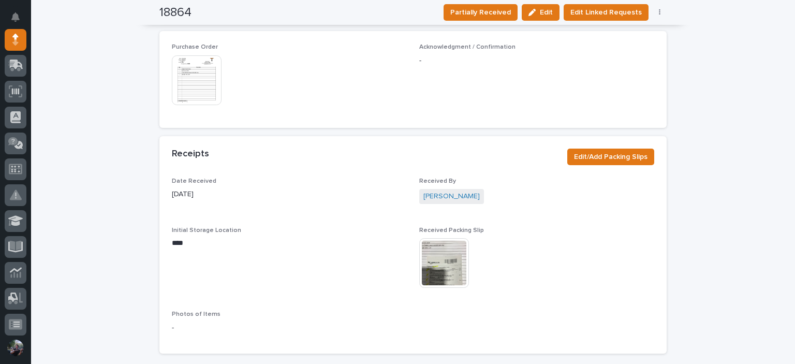
scroll to position [573, 0]
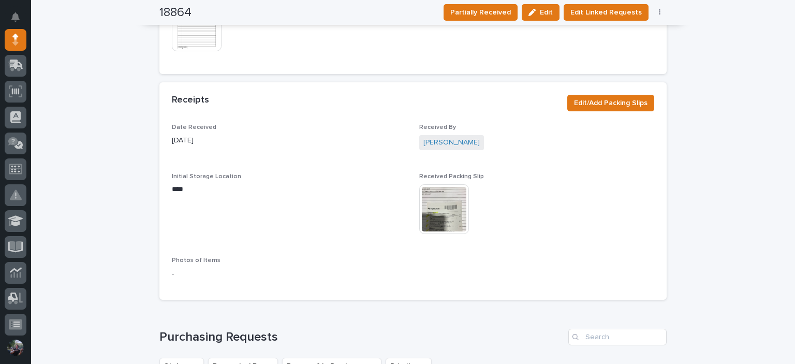
click at [419, 202] on img at bounding box center [444, 209] width 50 height 50
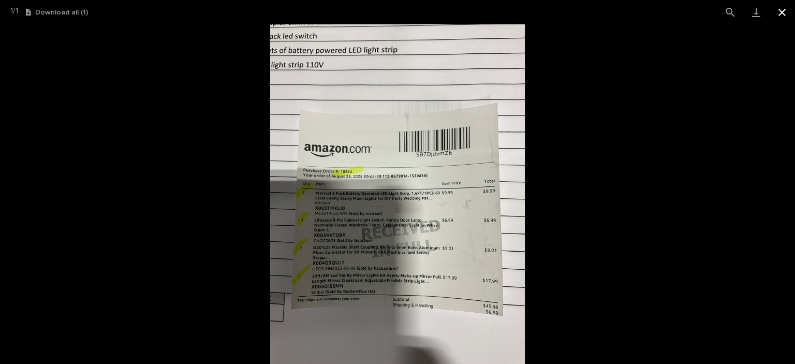
click at [790, 12] on button "Close gallery" at bounding box center [782, 12] width 26 height 24
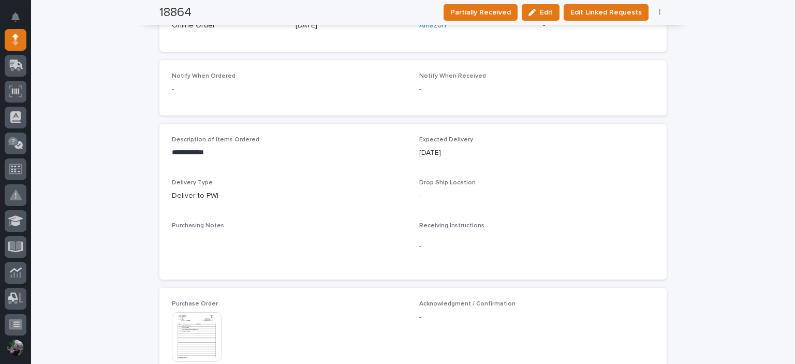
scroll to position [0, 0]
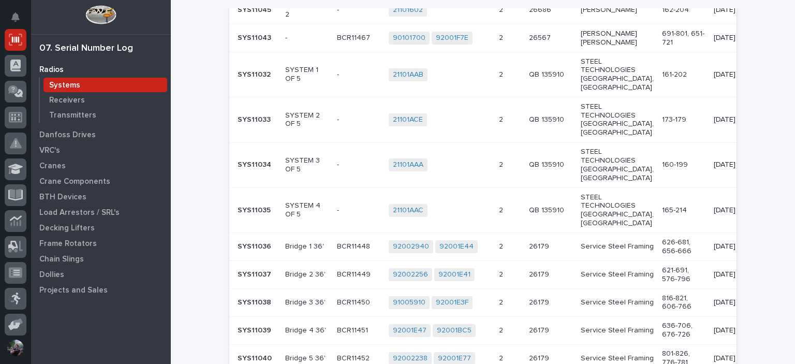
scroll to position [414, 0]
